Goal: Leave review/rating: Share an evaluation or opinion about a product, service, or content

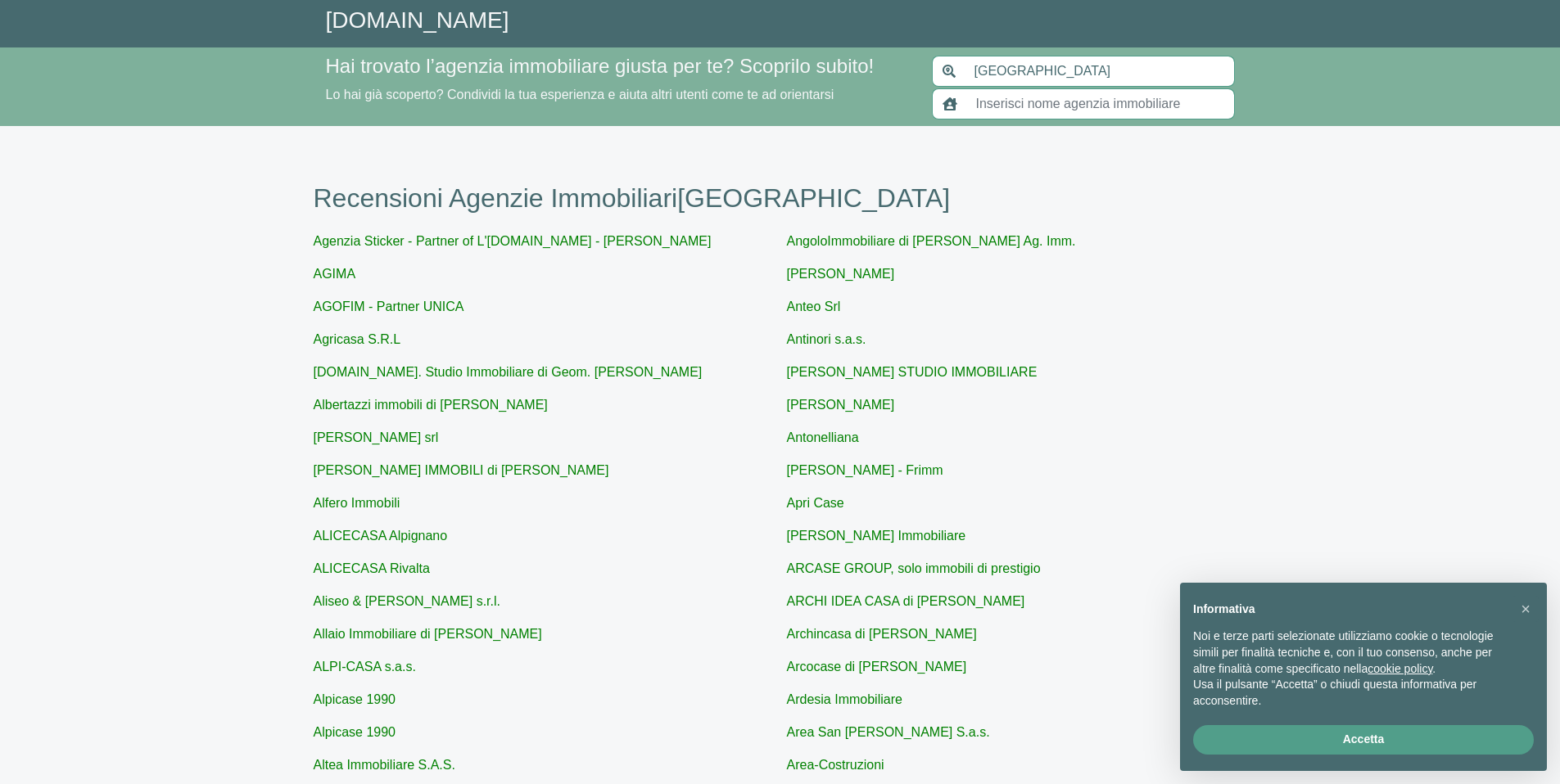
click at [981, 99] on input "text" at bounding box center [1101, 104] width 269 height 32
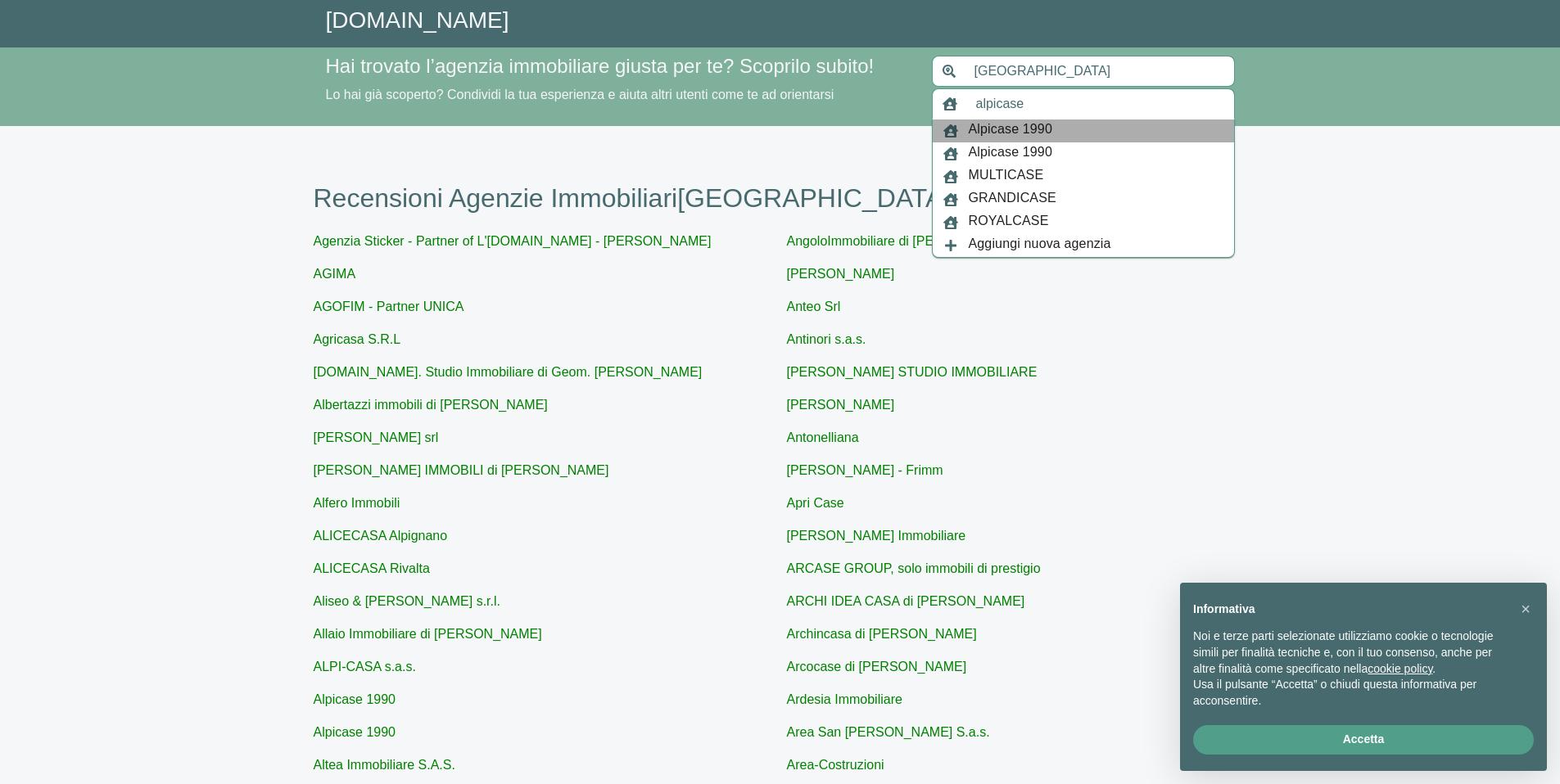
click at [1005, 135] on span "Alpicase 1990" at bounding box center [1011, 130] width 84 height 23
type input "Alpicase 1990"
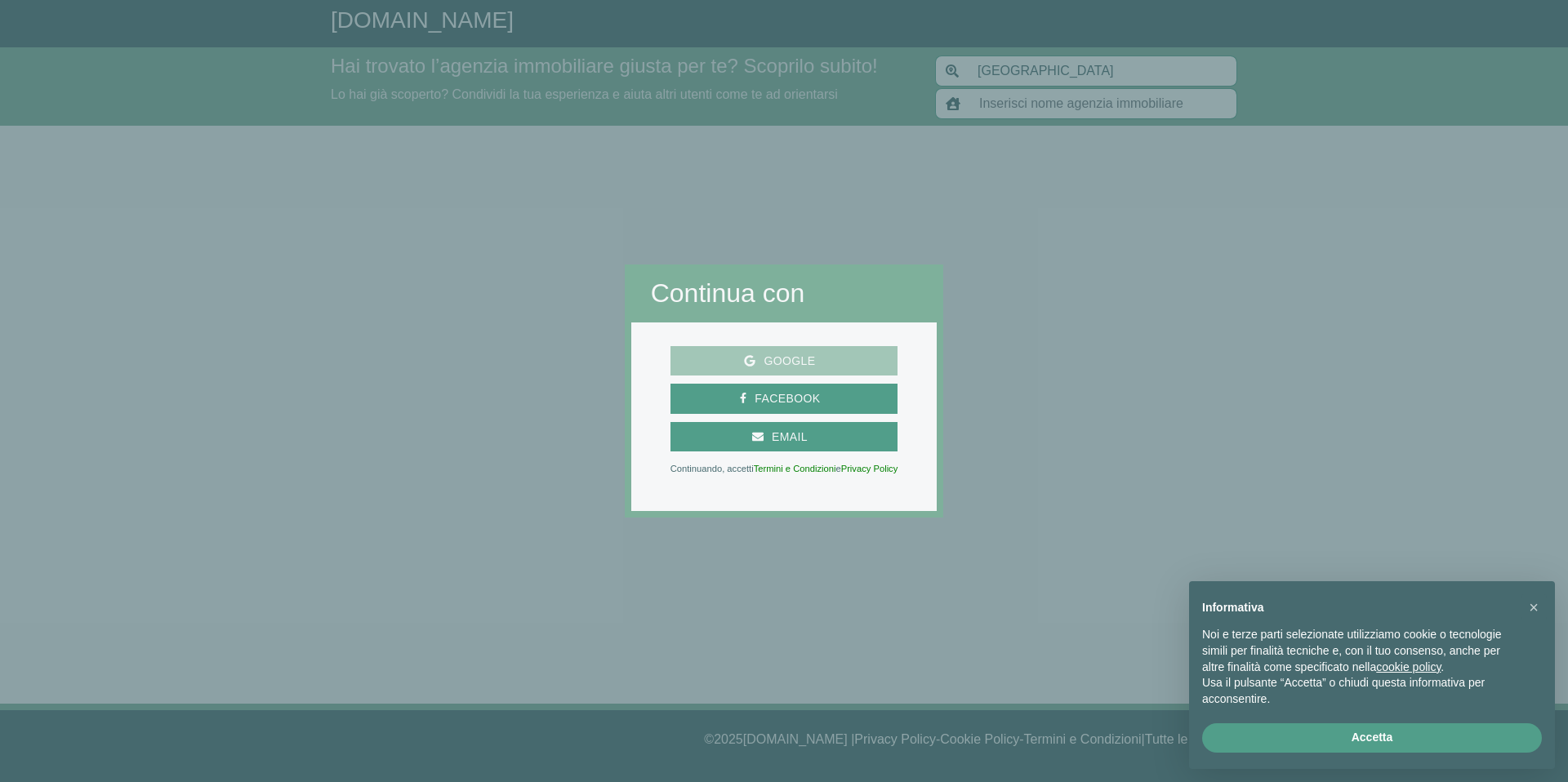
click at [782, 359] on span "Google" at bounding box center [790, 361] width 68 height 20
type input "Alpicase 1990"
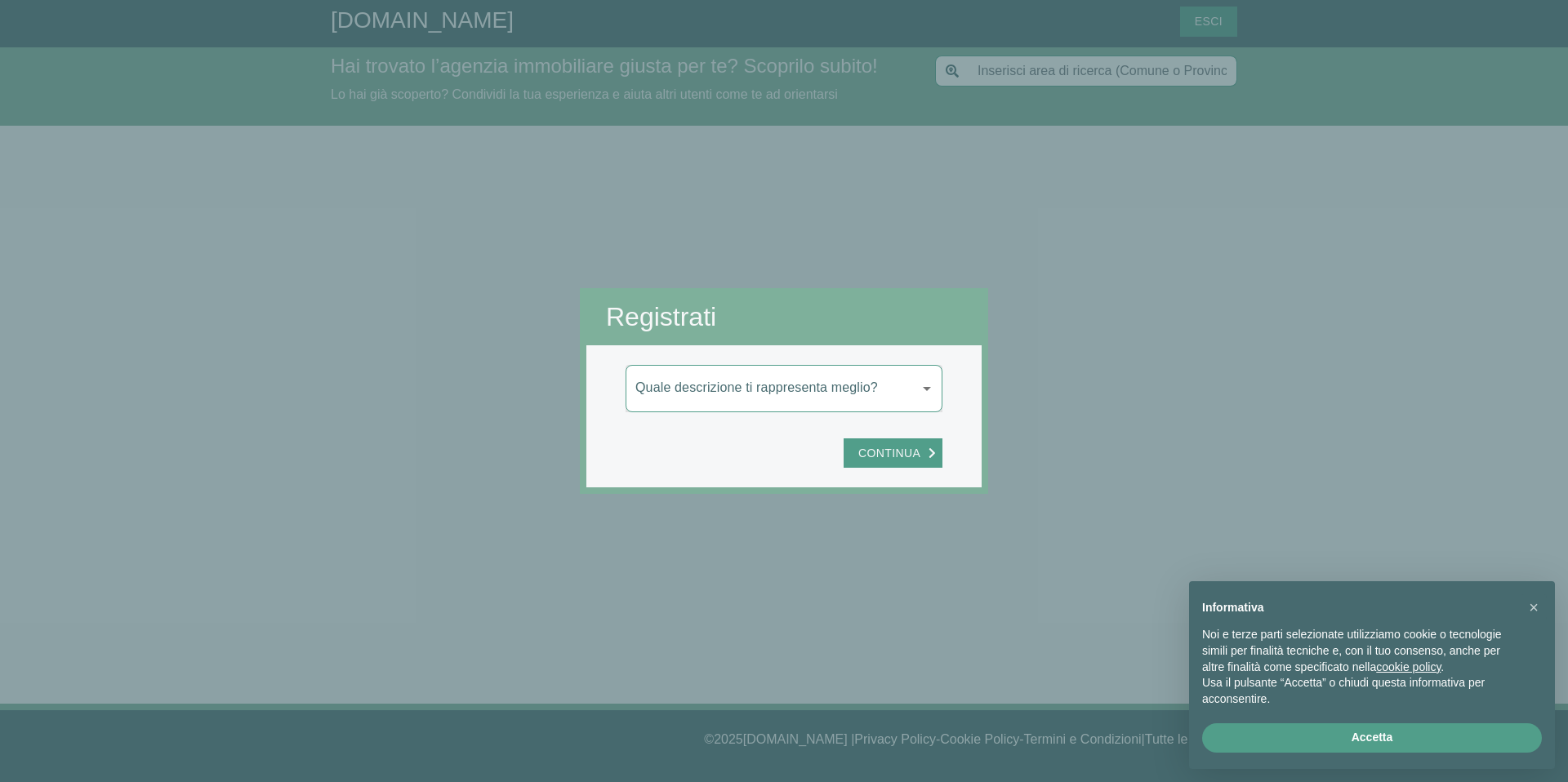
type input "[GEOGRAPHIC_DATA]"
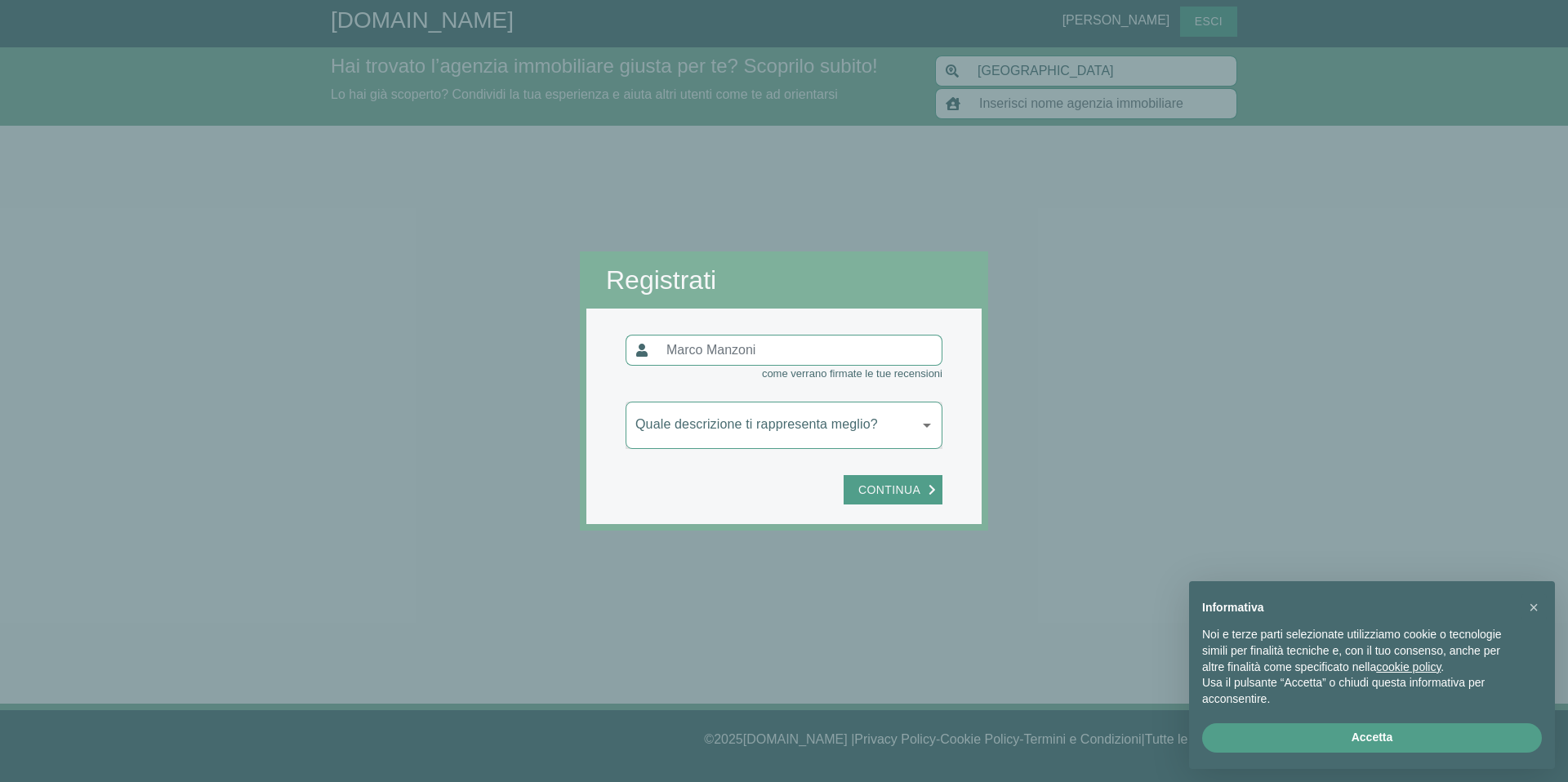
click at [927, 423] on body "[DOMAIN_NAME] [PERSON_NAME] Esci Hai trovato l’agenzia immobiliare giusta per t…" at bounding box center [784, 391] width 1568 height 782
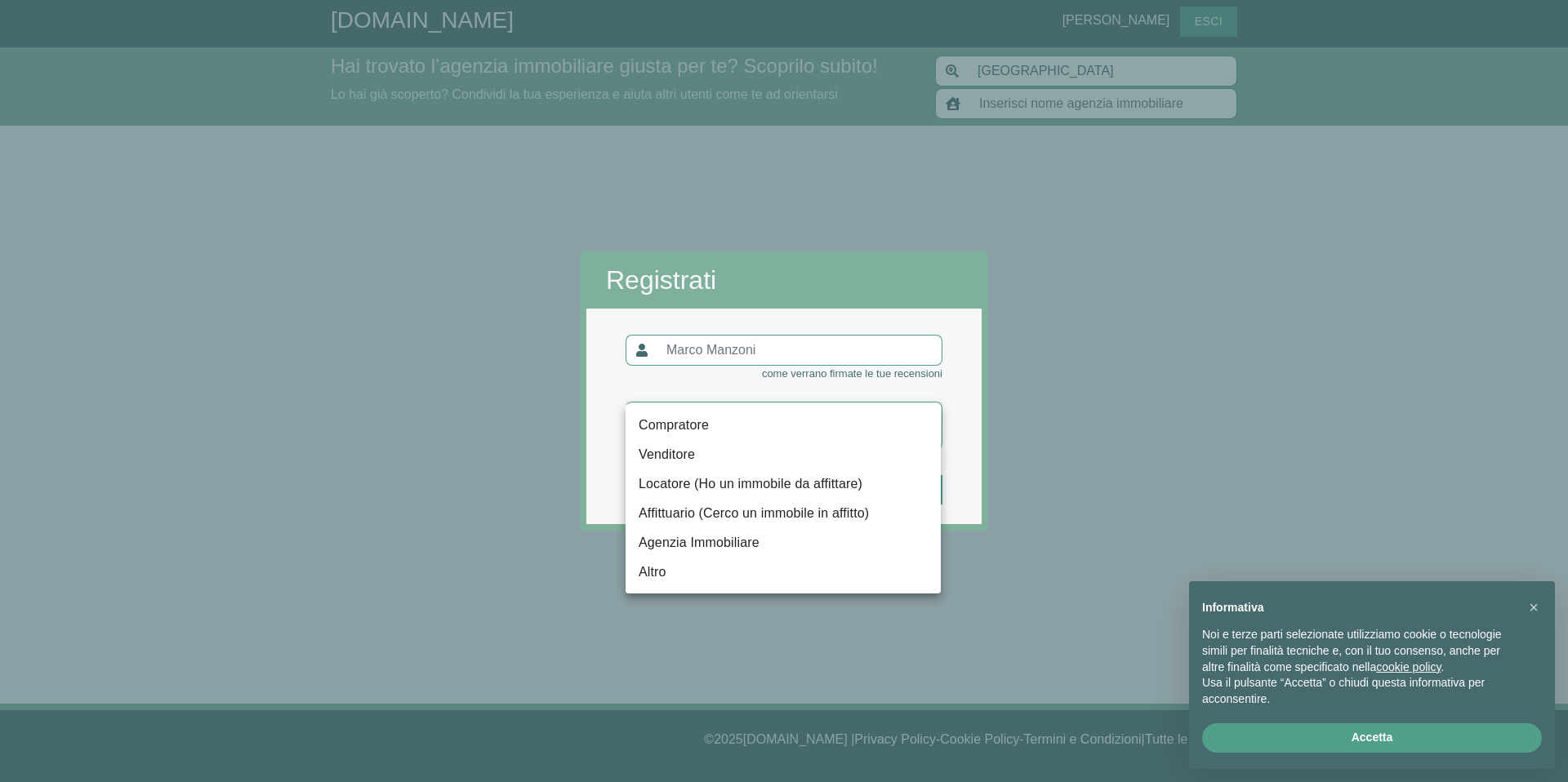
click at [699, 423] on li "Compratore" at bounding box center [783, 425] width 315 height 30
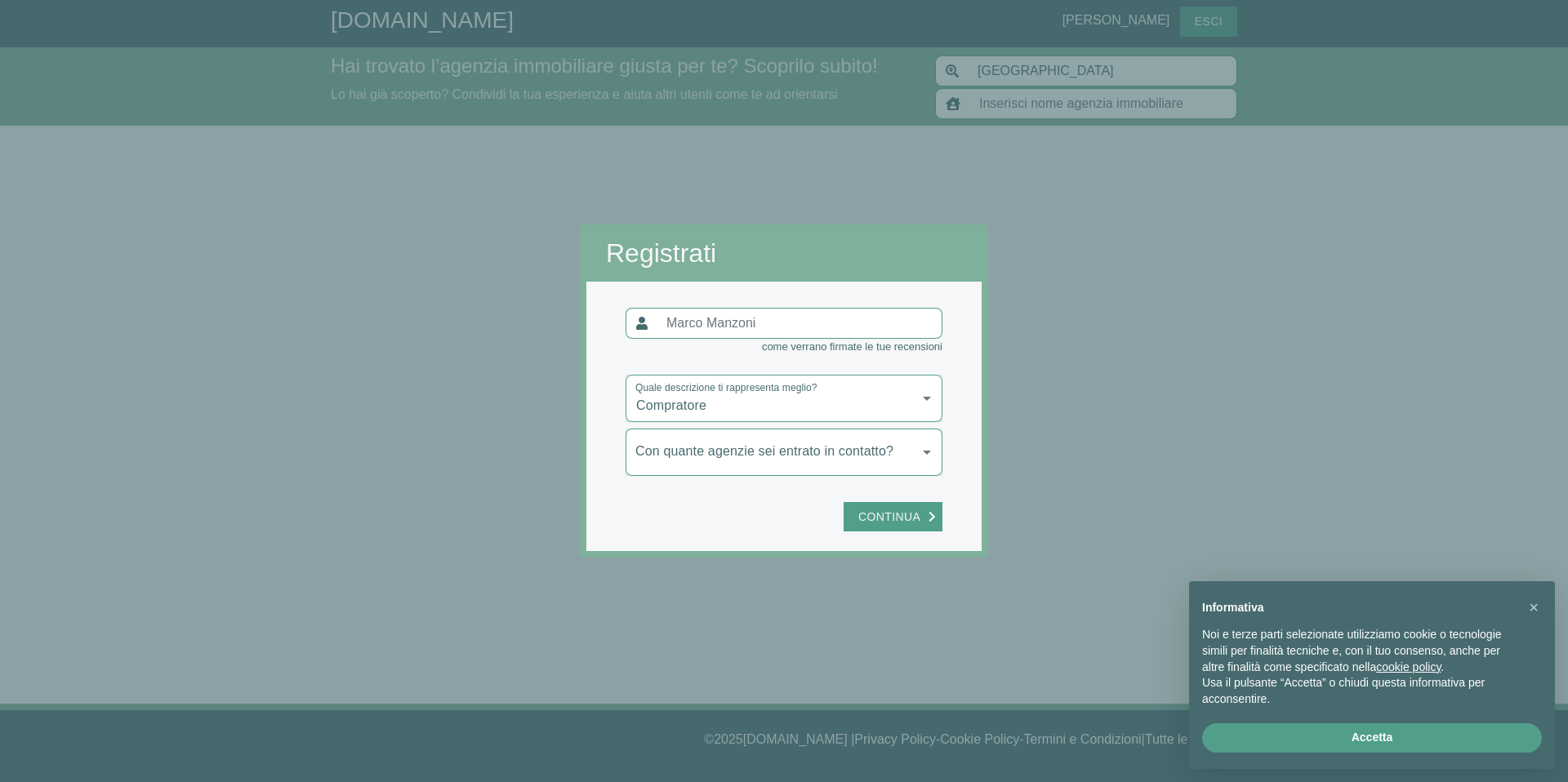
click at [922, 402] on body "[DOMAIN_NAME] [PERSON_NAME] Esci Hai trovato l’agenzia immobiliare giusta per t…" at bounding box center [784, 391] width 1568 height 782
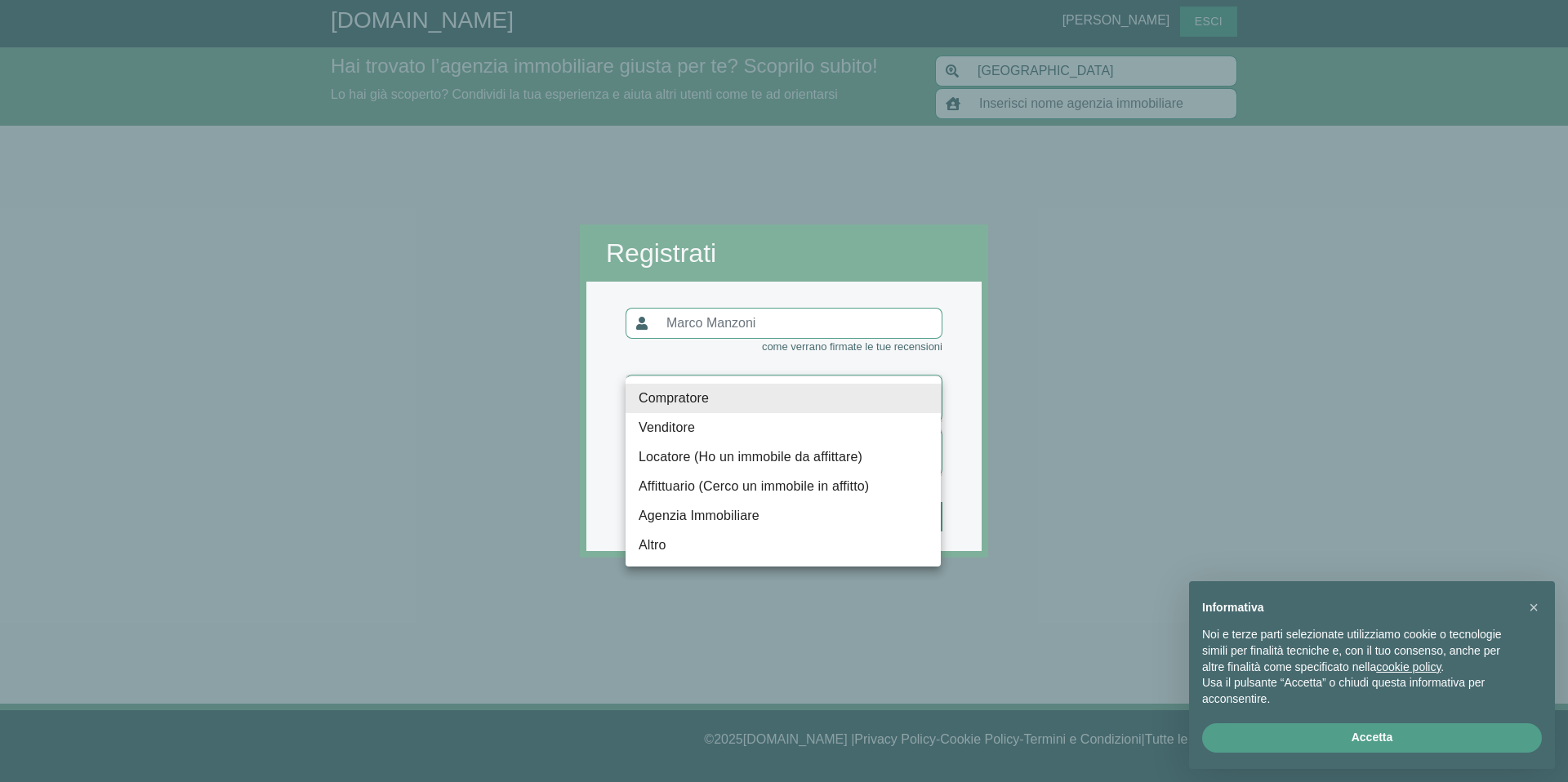
click at [735, 484] on li "Affittuario (Cerco un immobile in affitto)" at bounding box center [783, 486] width 315 height 30
type input "locatario"
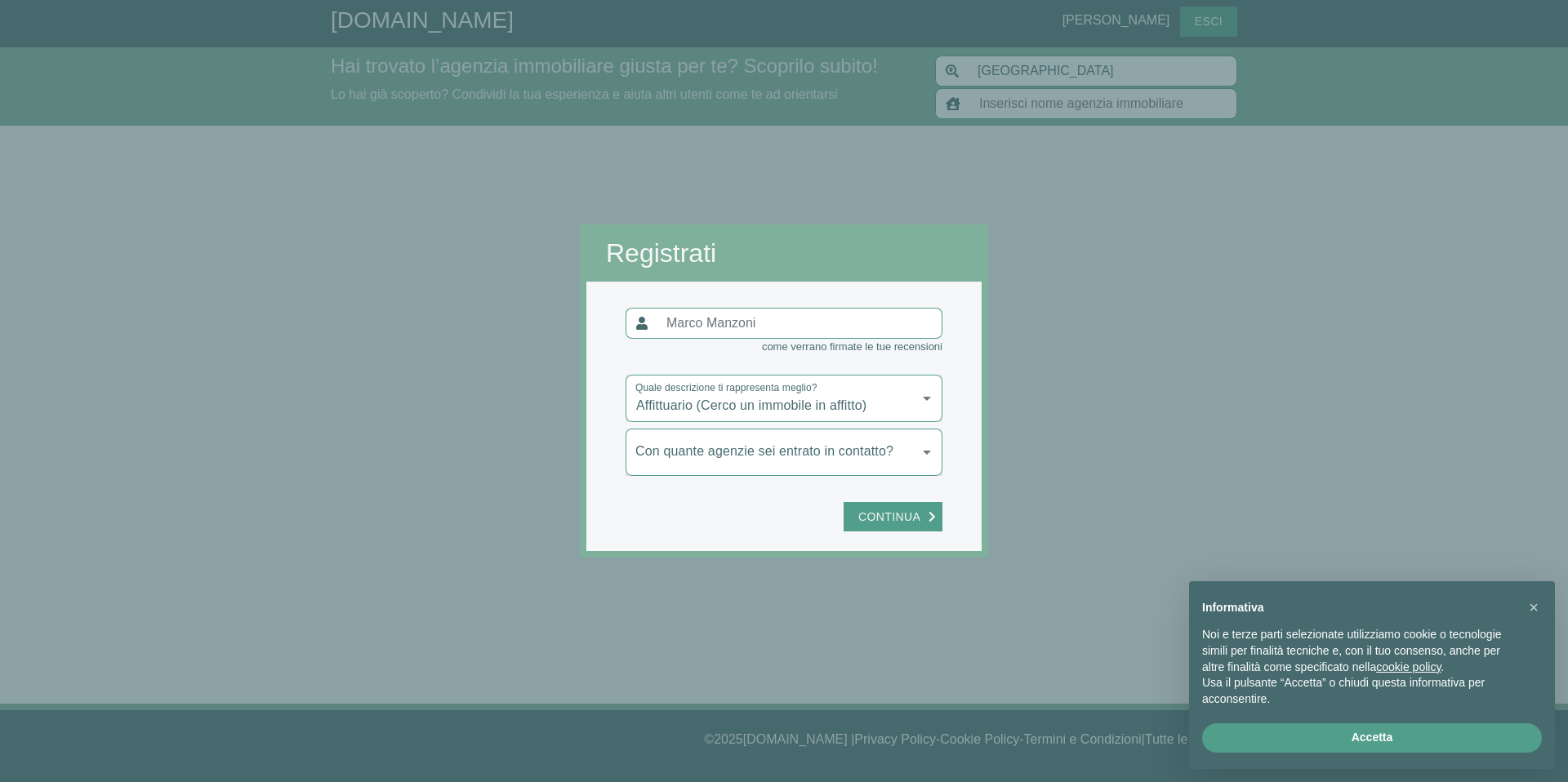
click at [923, 451] on body "[DOMAIN_NAME] [PERSON_NAME] Esci Hai trovato l’agenzia immobiliare giusta per t…" at bounding box center [784, 391] width 1568 height 782
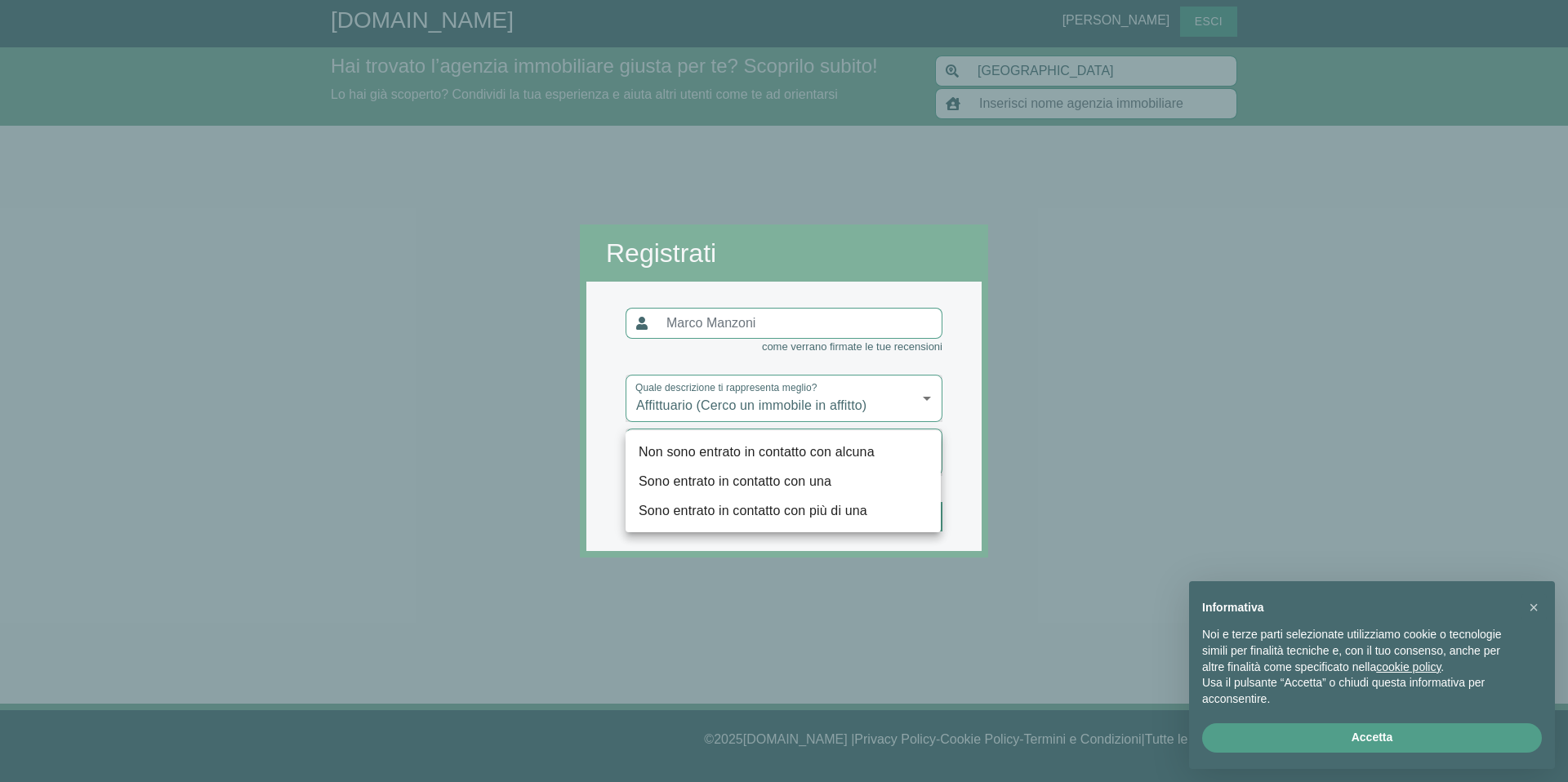
click at [802, 514] on li "Sono entrato in contatto con più di una" at bounding box center [783, 511] width 315 height 30
type input "più"
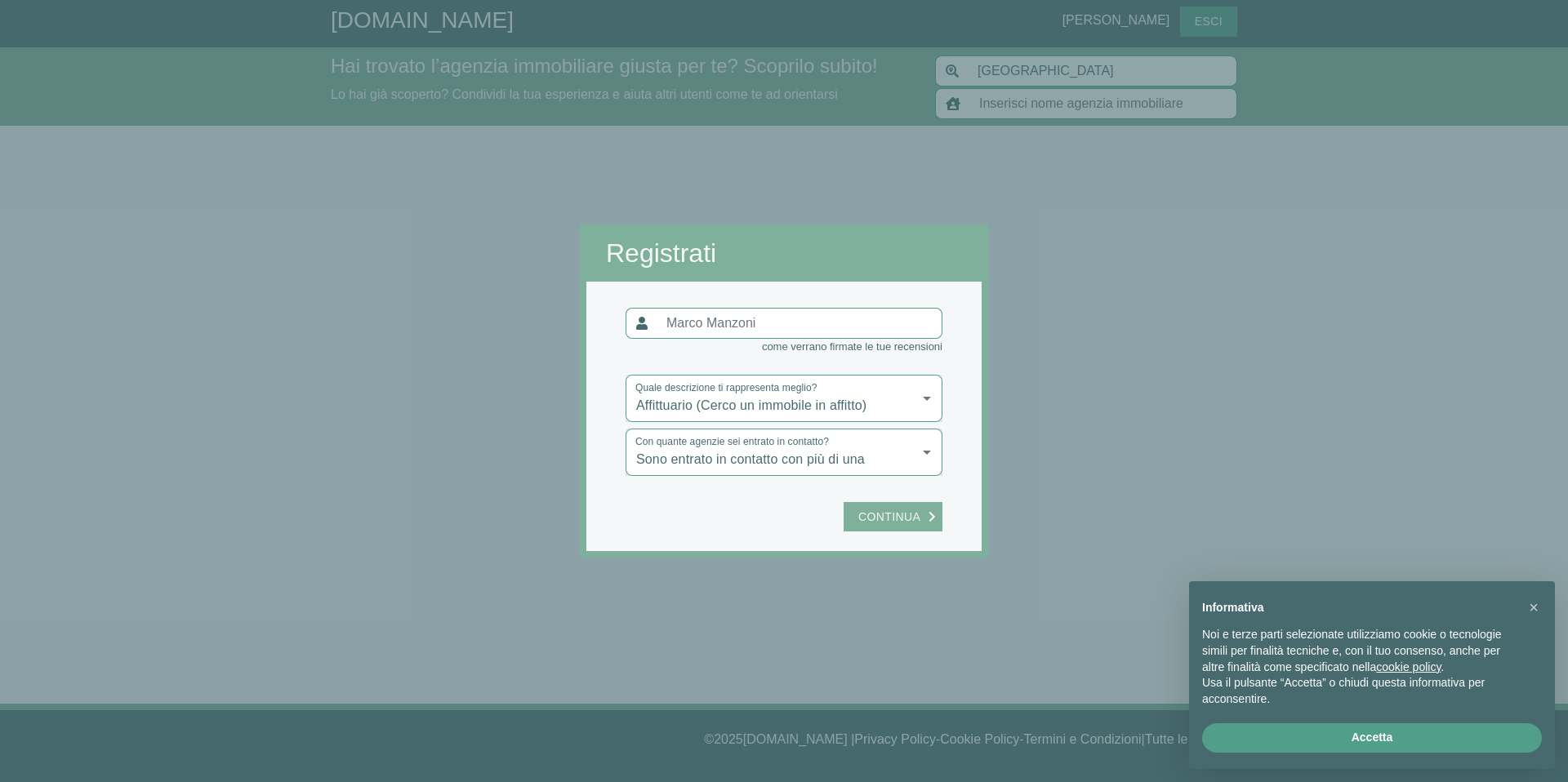
click at [890, 512] on span "Continua" at bounding box center [889, 518] width 78 height 20
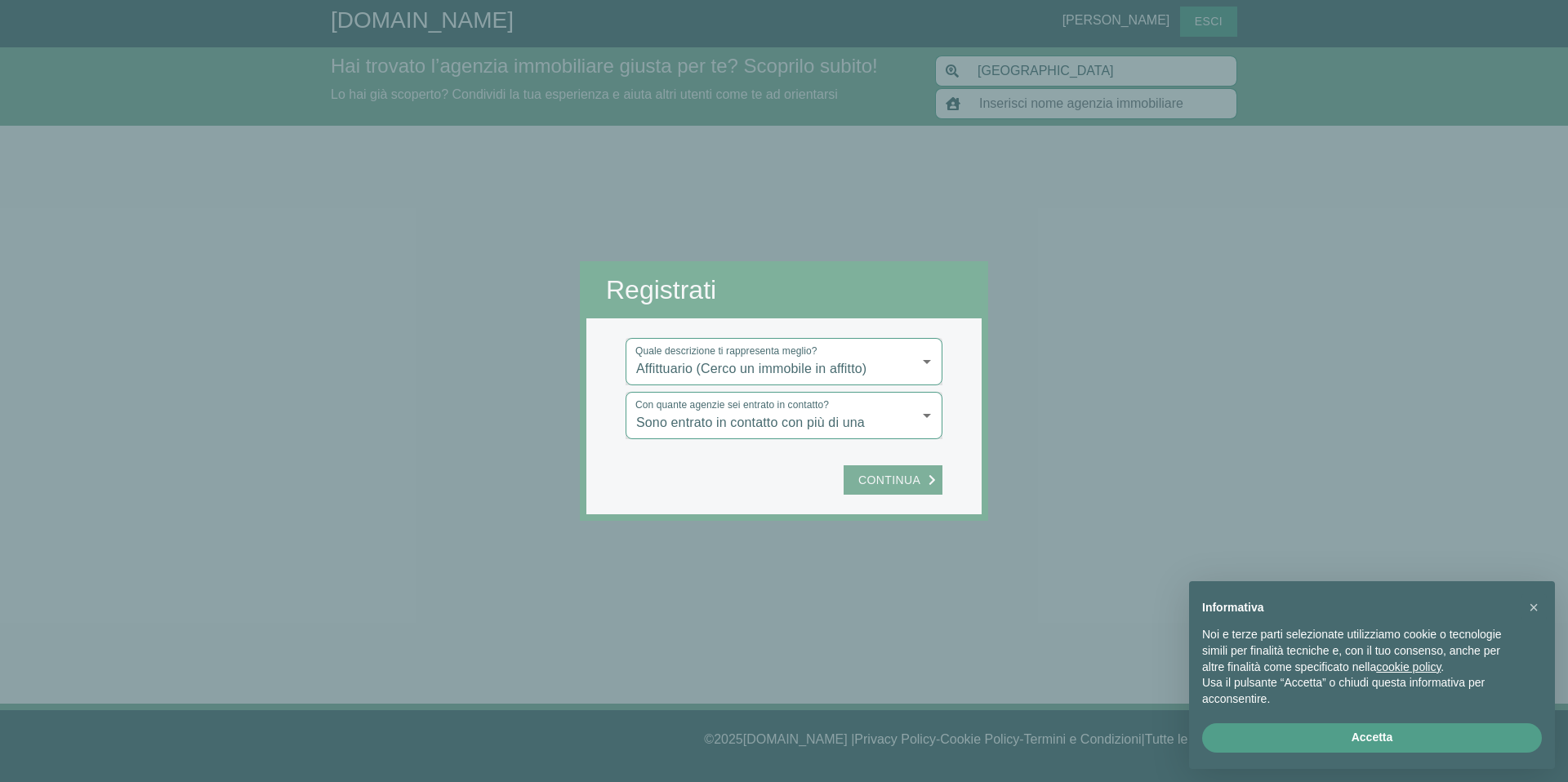
type input "Alpicase 1990"
